Goal: Task Accomplishment & Management: Manage account settings

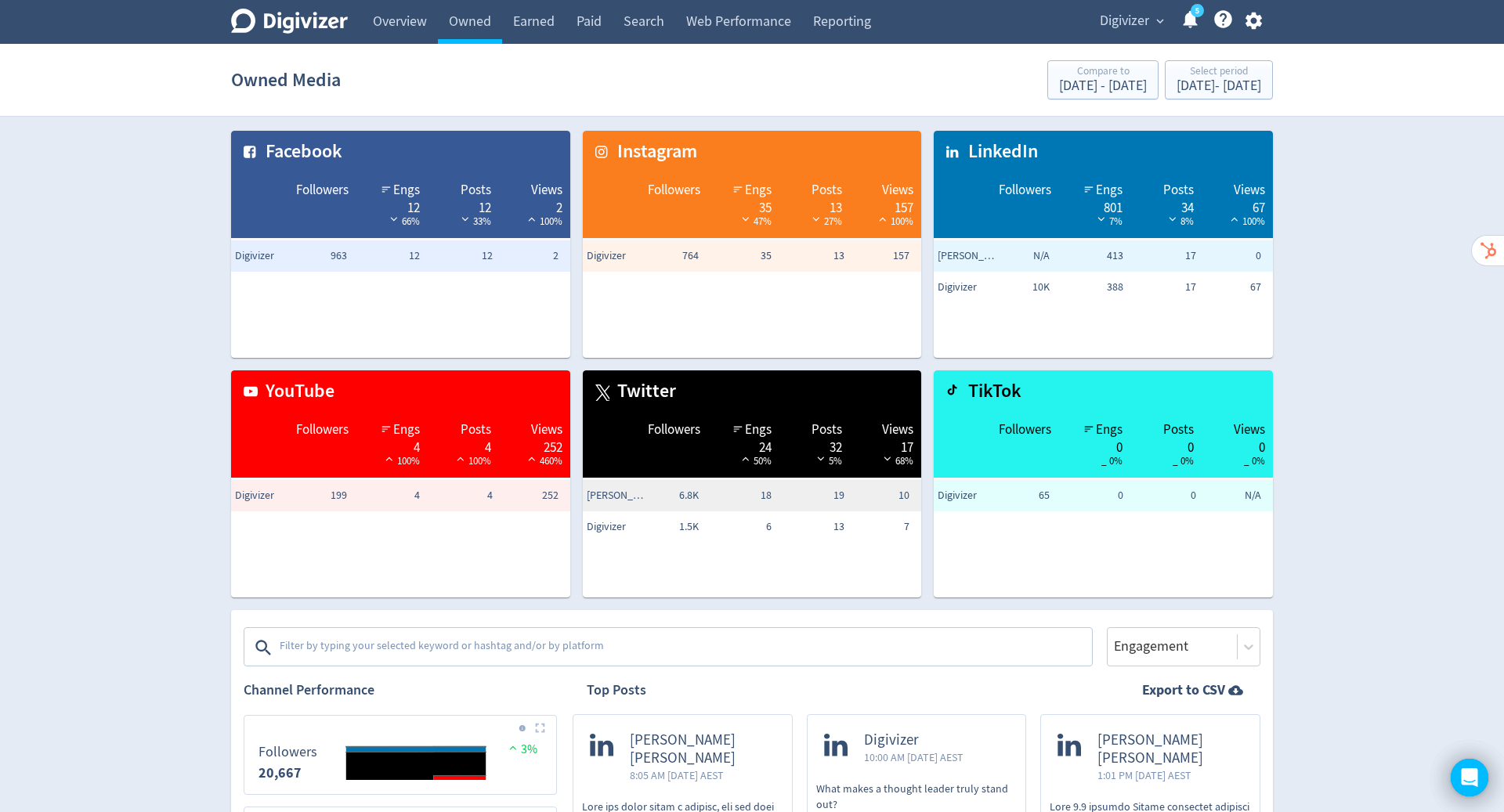
click at [1252, 20] on icon "button" at bounding box center [1253, 20] width 21 height 21
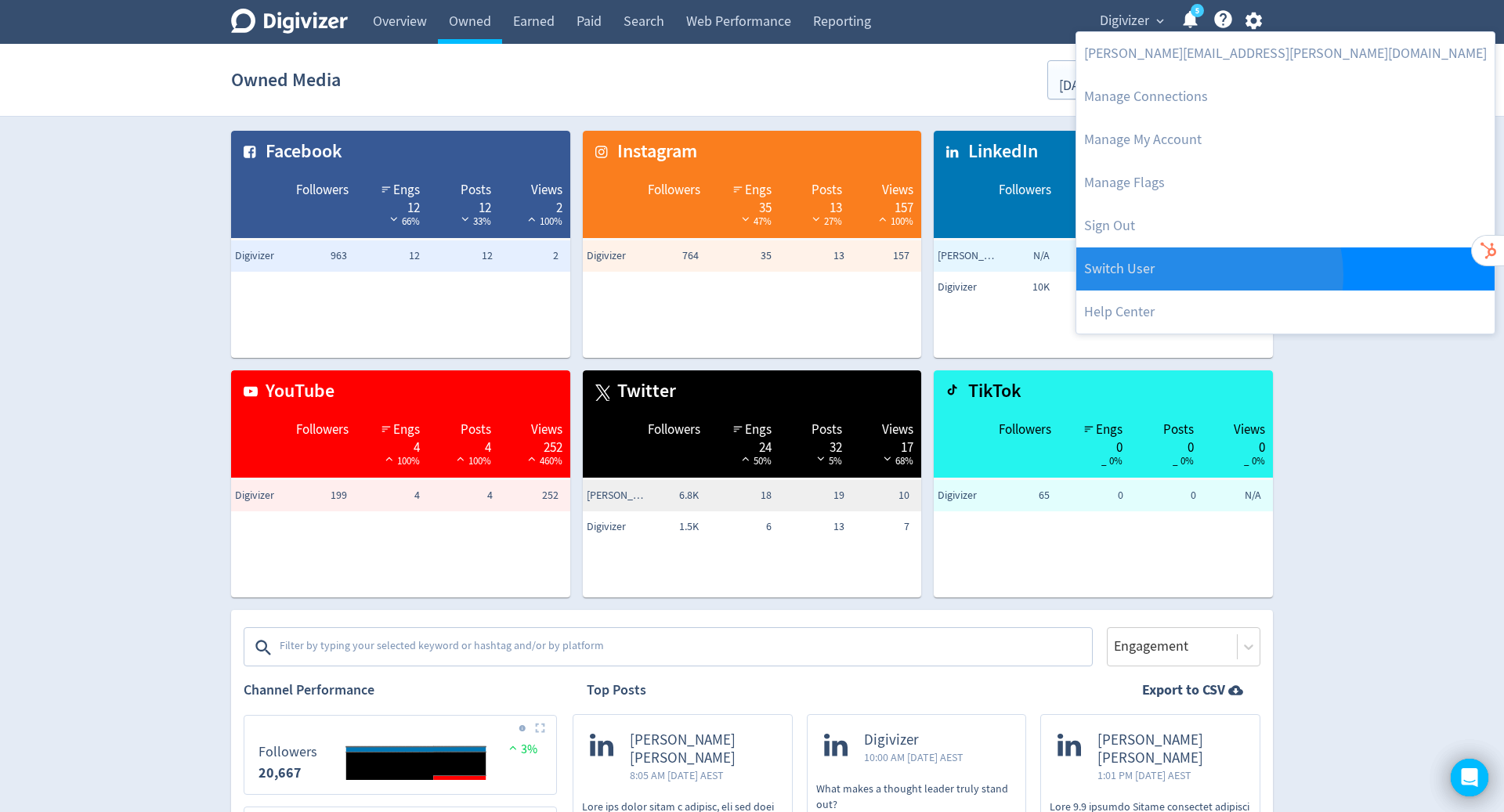
click at [1208, 275] on link "Switch User" at bounding box center [1285, 269] width 419 height 43
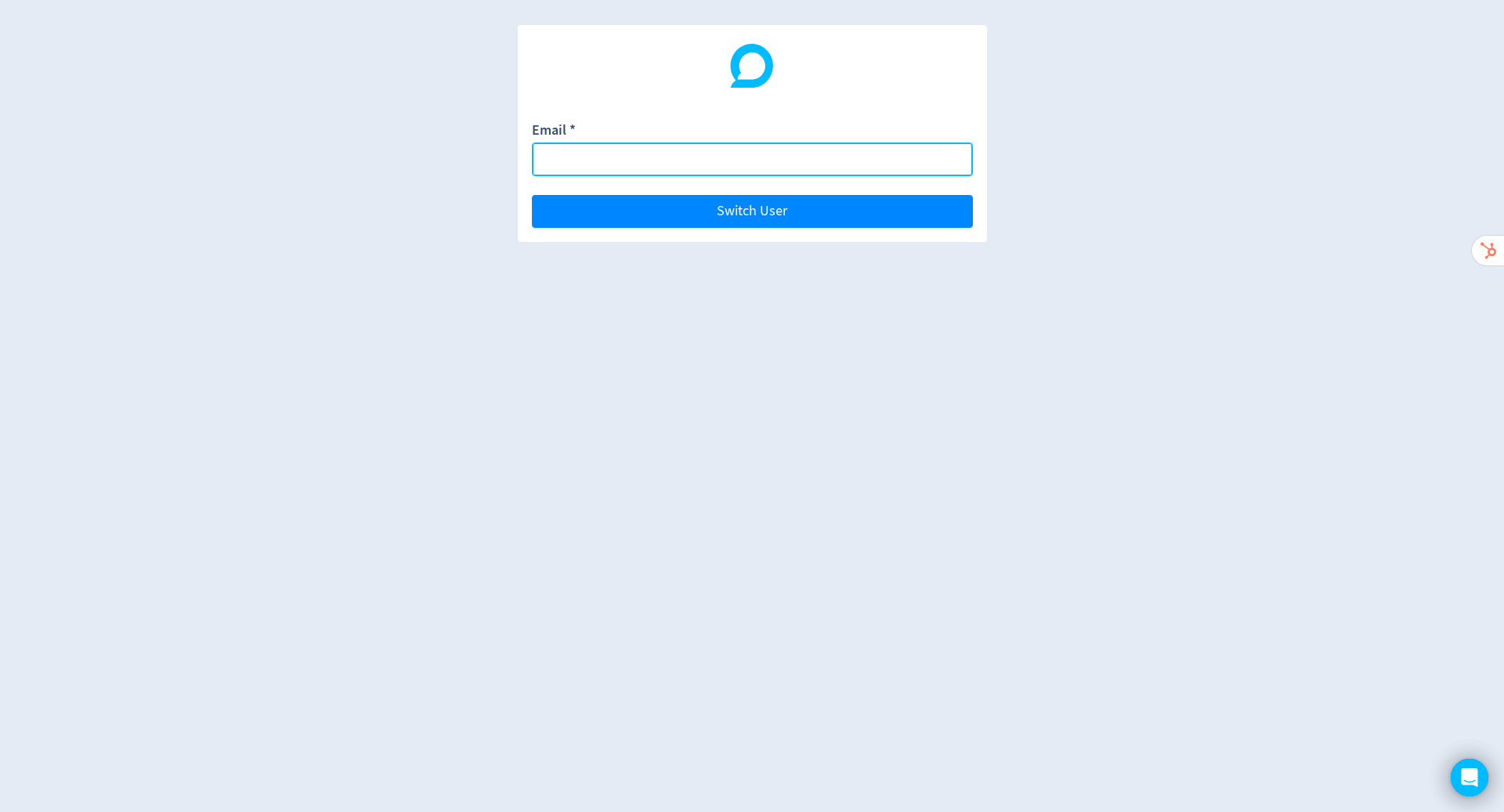
click at [753, 158] on input "Email *" at bounding box center [753, 160] width 441 height 33
paste input "[EMAIL_ADDRESS][DOMAIN_NAME]"
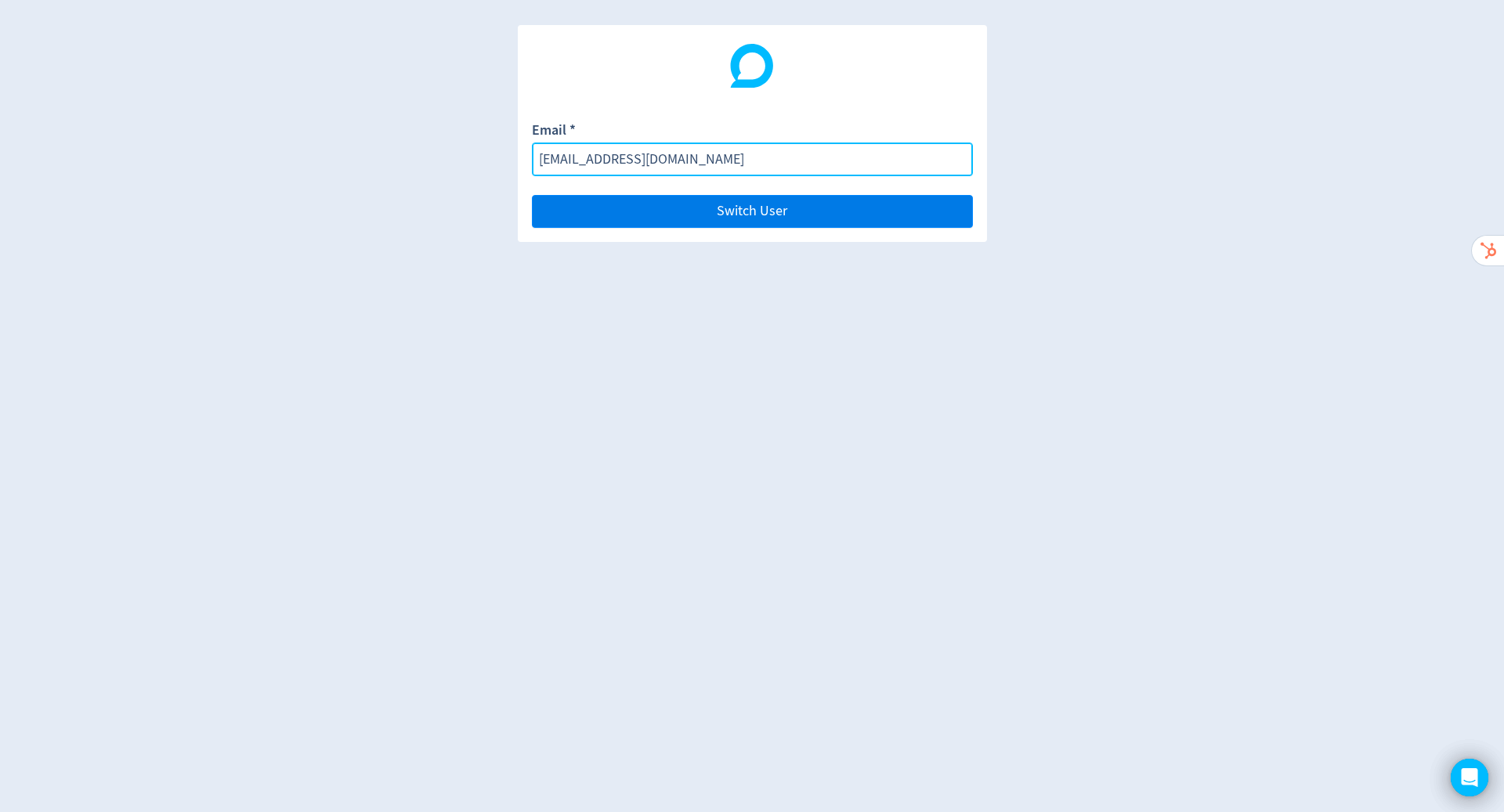
type input "[EMAIL_ADDRESS][DOMAIN_NAME]"
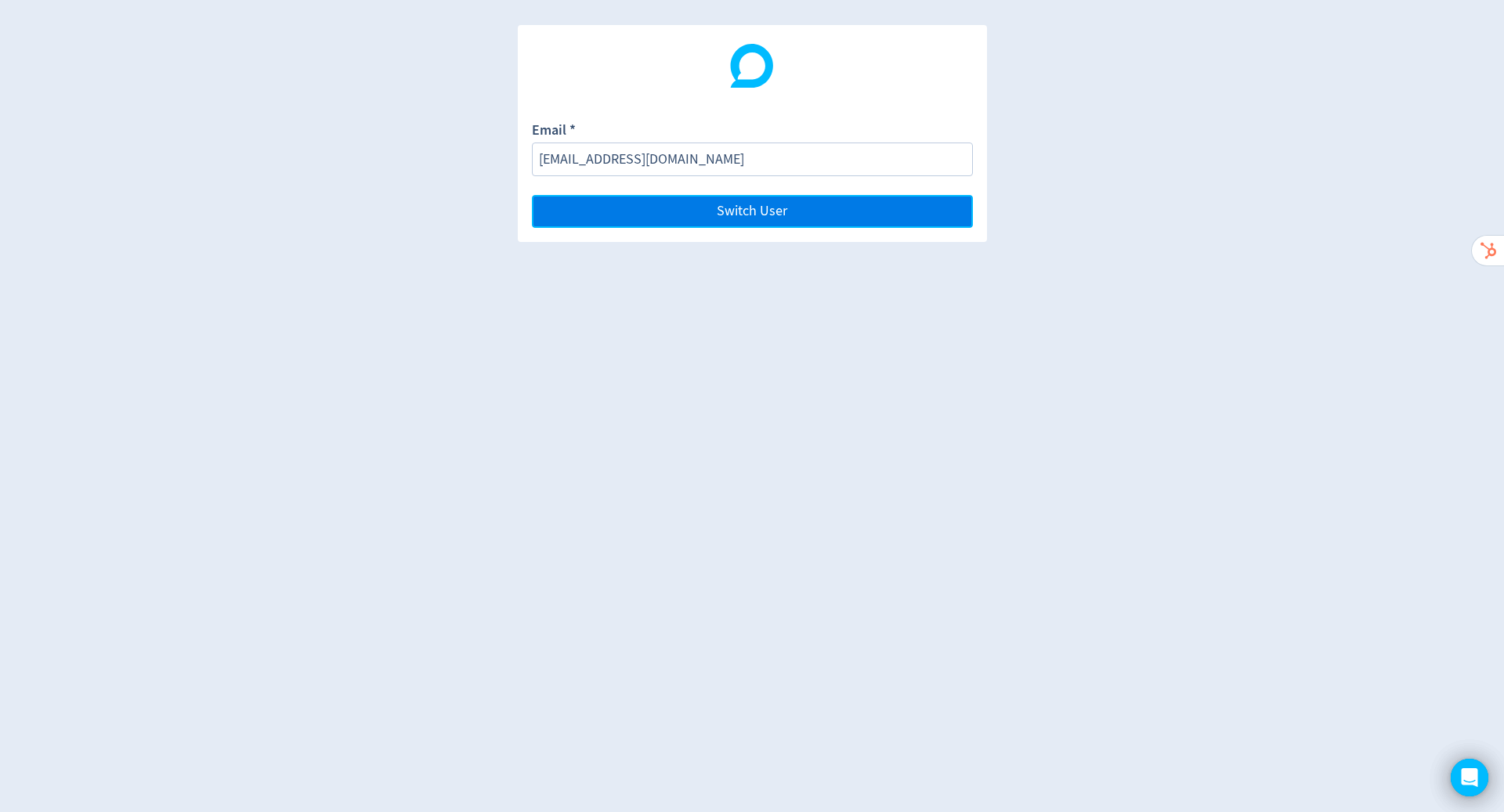
click at [754, 224] on button "Switch User" at bounding box center [753, 211] width 441 height 33
